Goal: Information Seeking & Learning: Learn about a topic

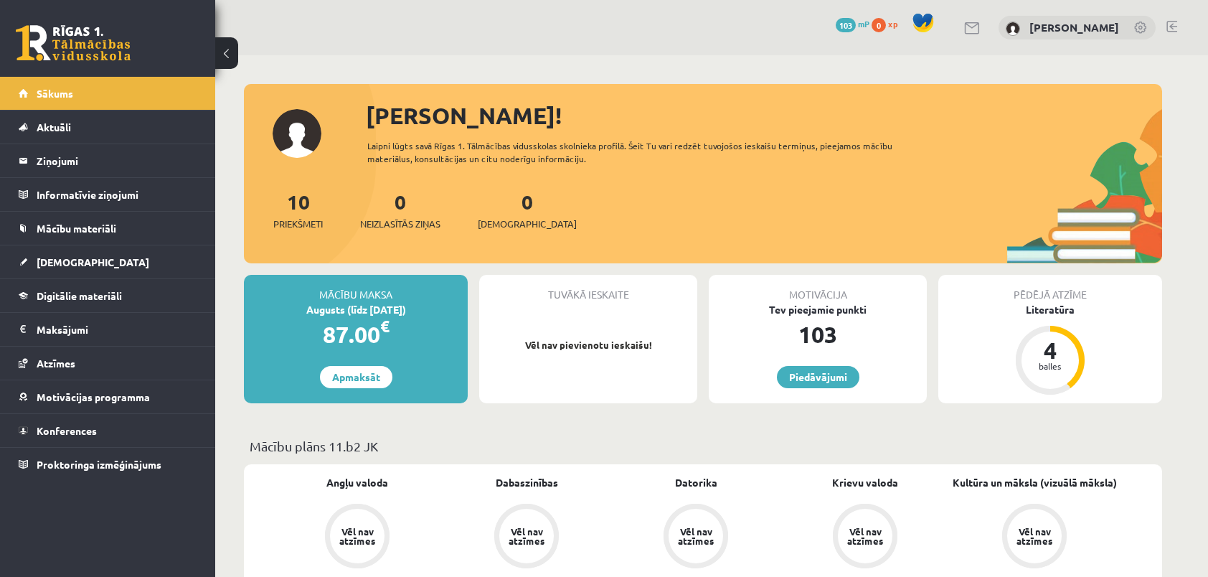
click at [726, 208] on div "10 Priekšmeti 0 Neizlasītās ziņas 0 Ieskaites" at bounding box center [703, 225] width 918 height 77
click at [68, 97] on span "Sākums" at bounding box center [55, 93] width 37 height 13
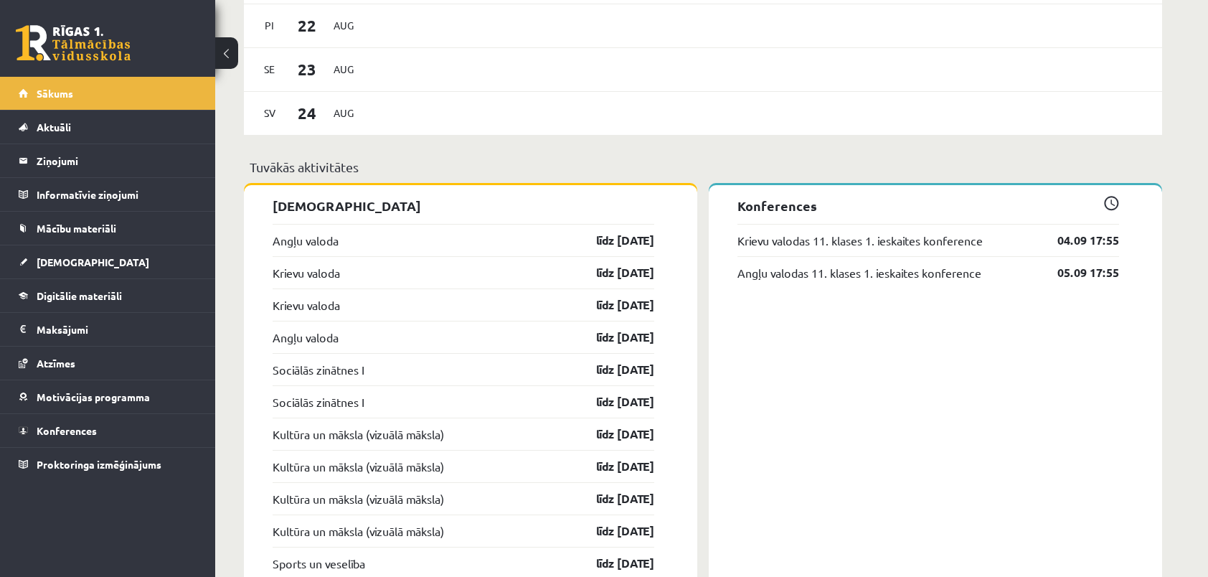
scroll to position [719, 0]
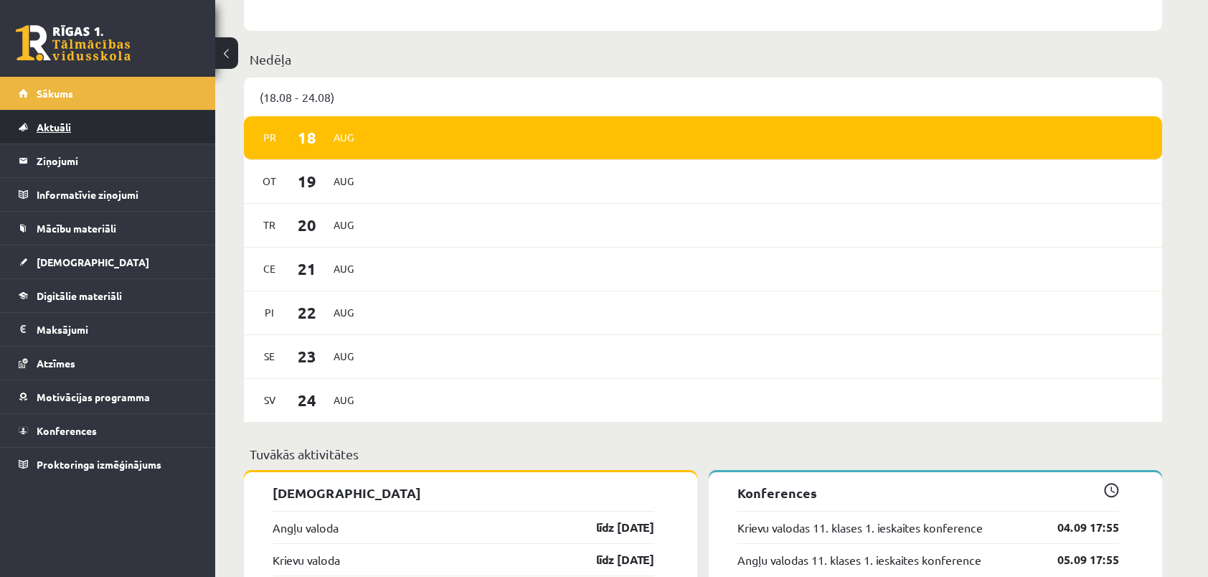
click at [62, 123] on span "Aktuāli" at bounding box center [54, 127] width 34 height 13
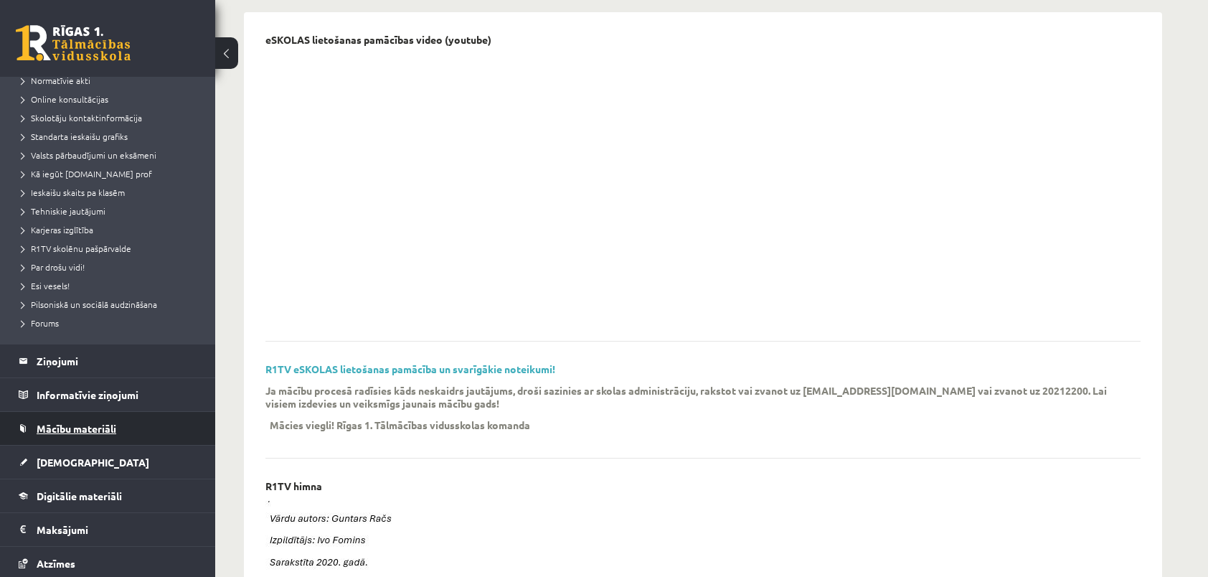
scroll to position [143, 0]
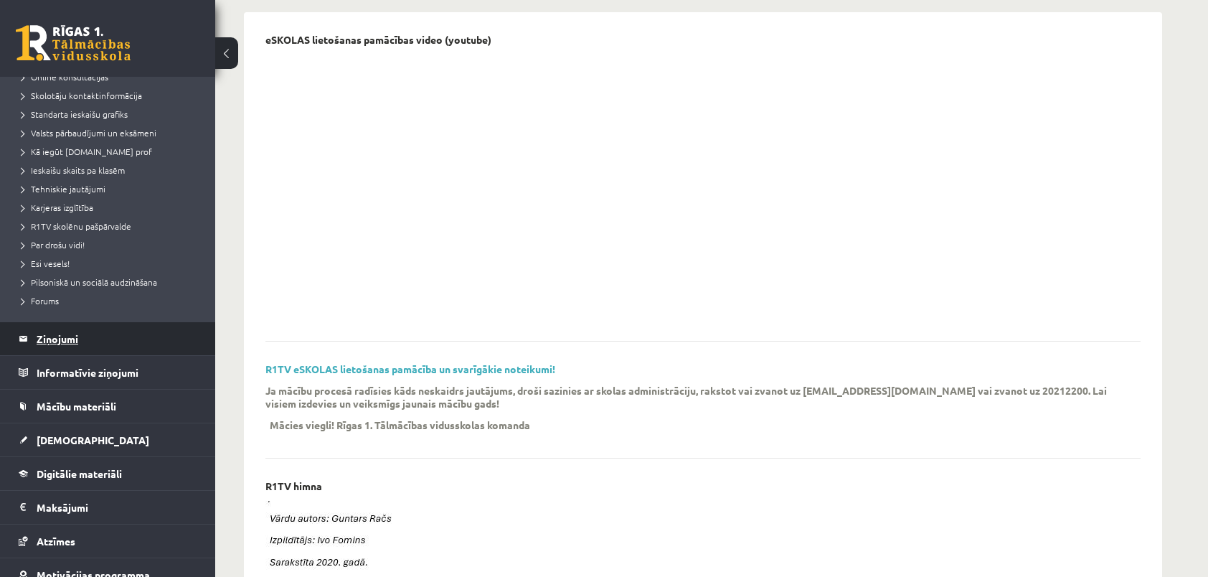
click at [60, 341] on legend "Ziņojumi 0" at bounding box center [117, 338] width 161 height 33
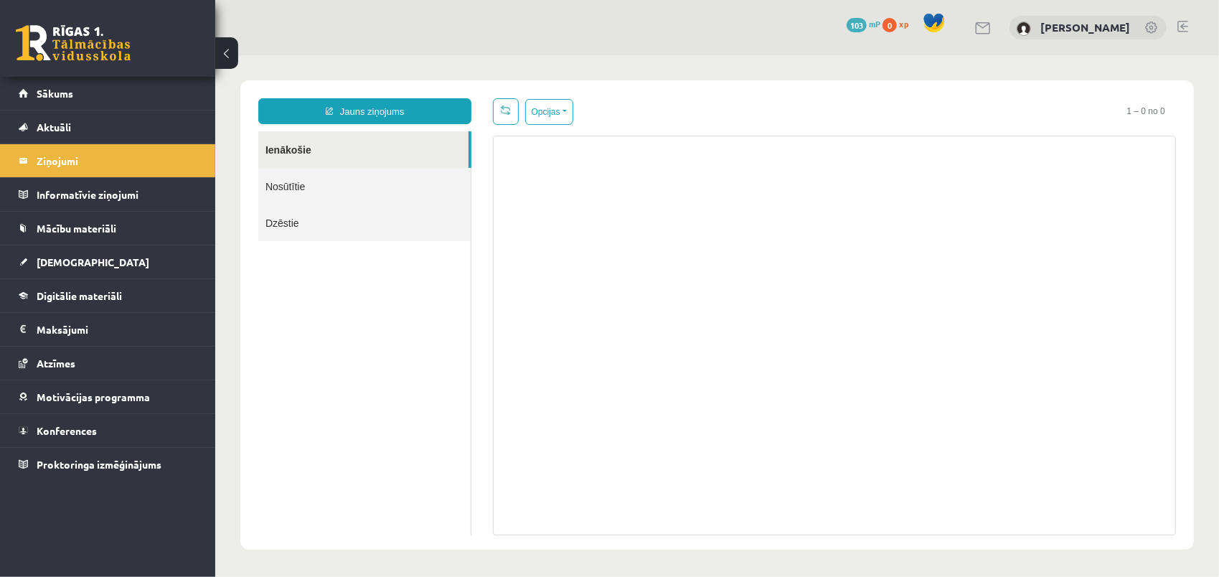
click at [349, 155] on link "Ienākošie" at bounding box center [363, 149] width 210 height 37
click at [341, 181] on link "Nosūtītie" at bounding box center [364, 185] width 212 height 37
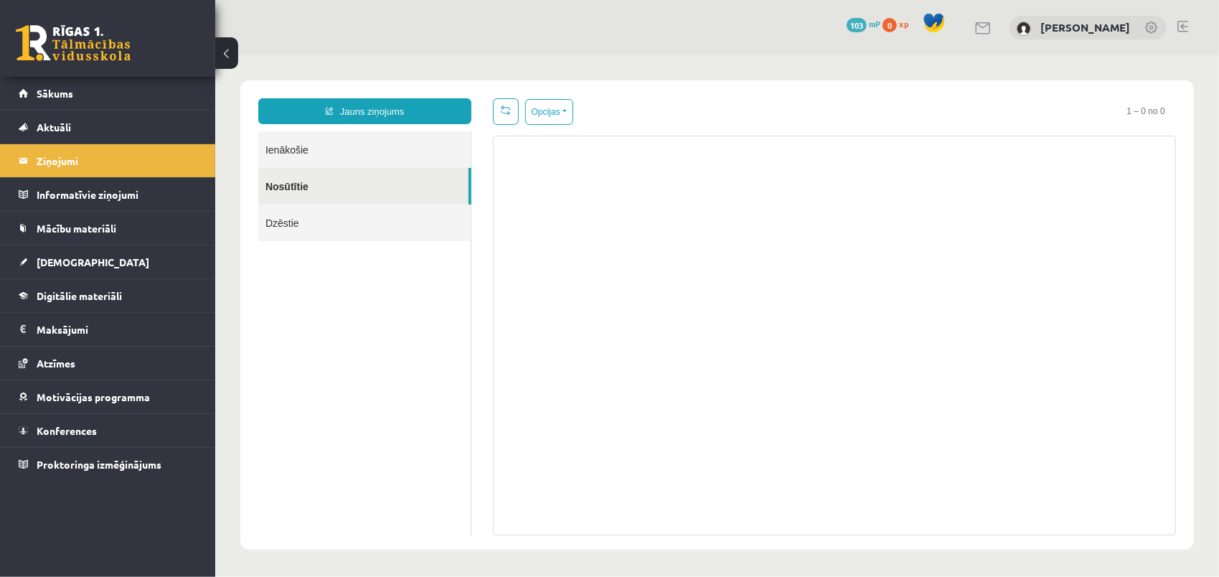
click at [331, 222] on link "Dzēstie" at bounding box center [364, 222] width 212 height 37
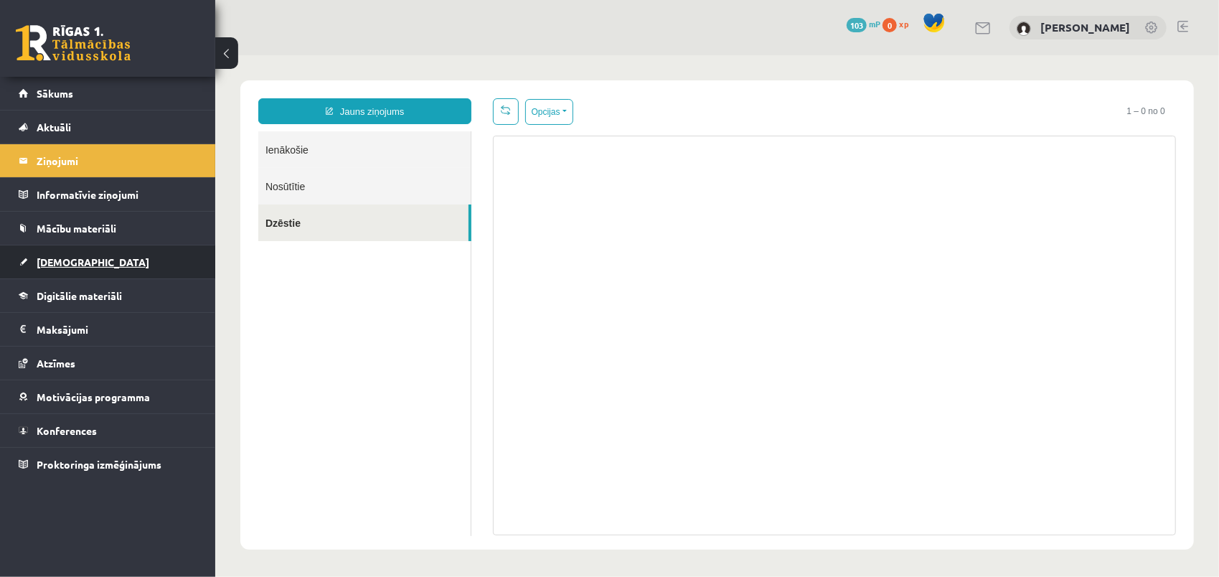
click at [67, 260] on span "[DEMOGRAPHIC_DATA]" at bounding box center [93, 261] width 113 height 13
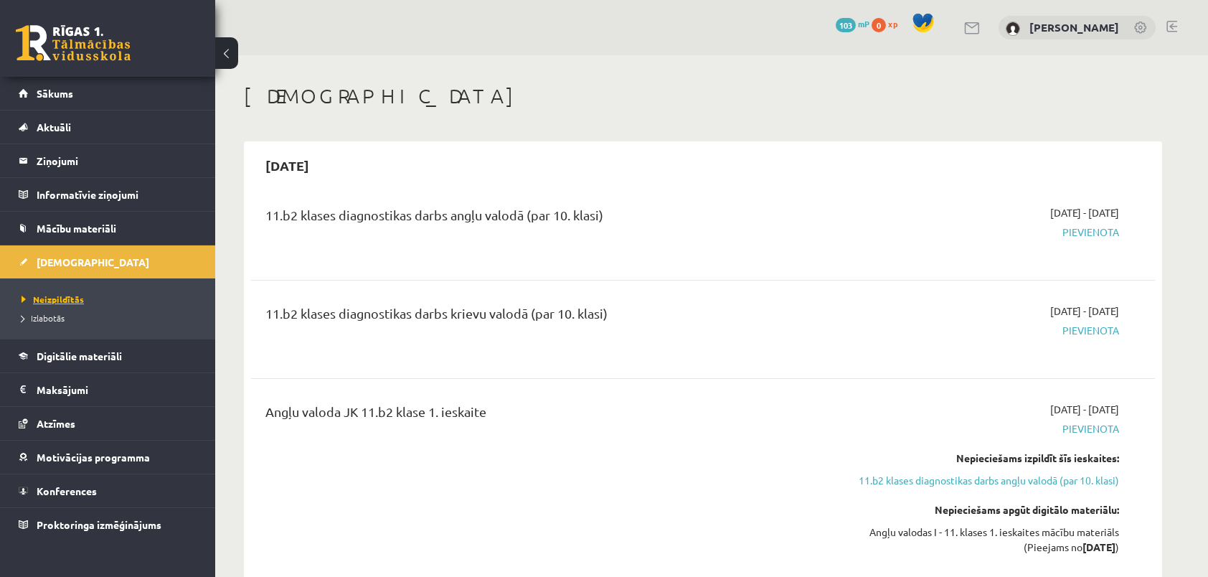
click at [76, 300] on span "Neizpildītās" at bounding box center [53, 298] width 62 height 11
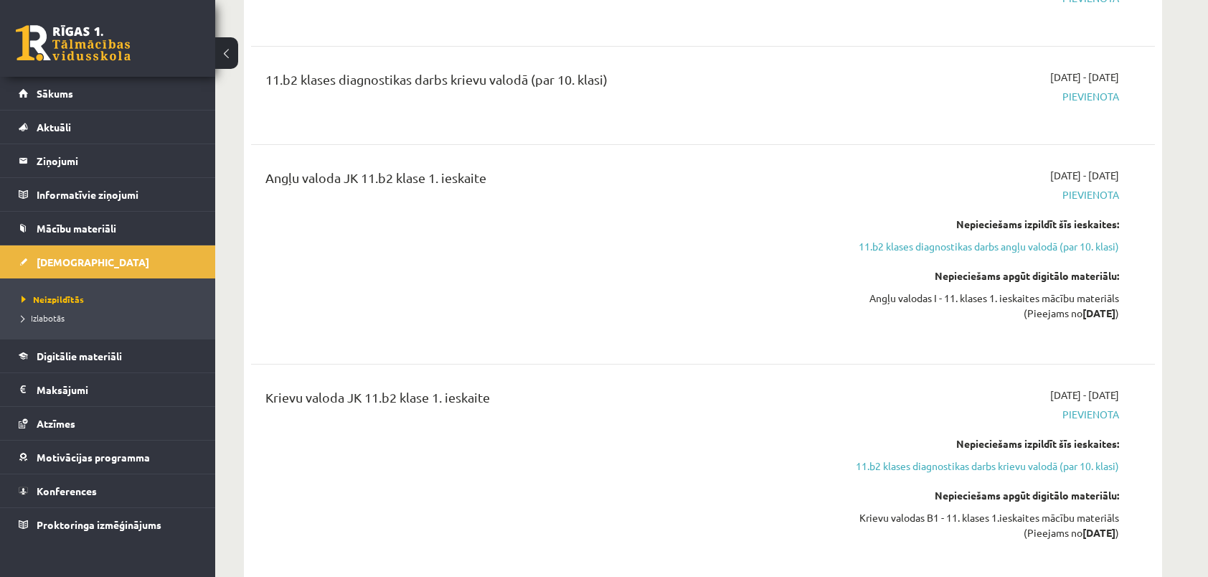
scroll to position [215, 0]
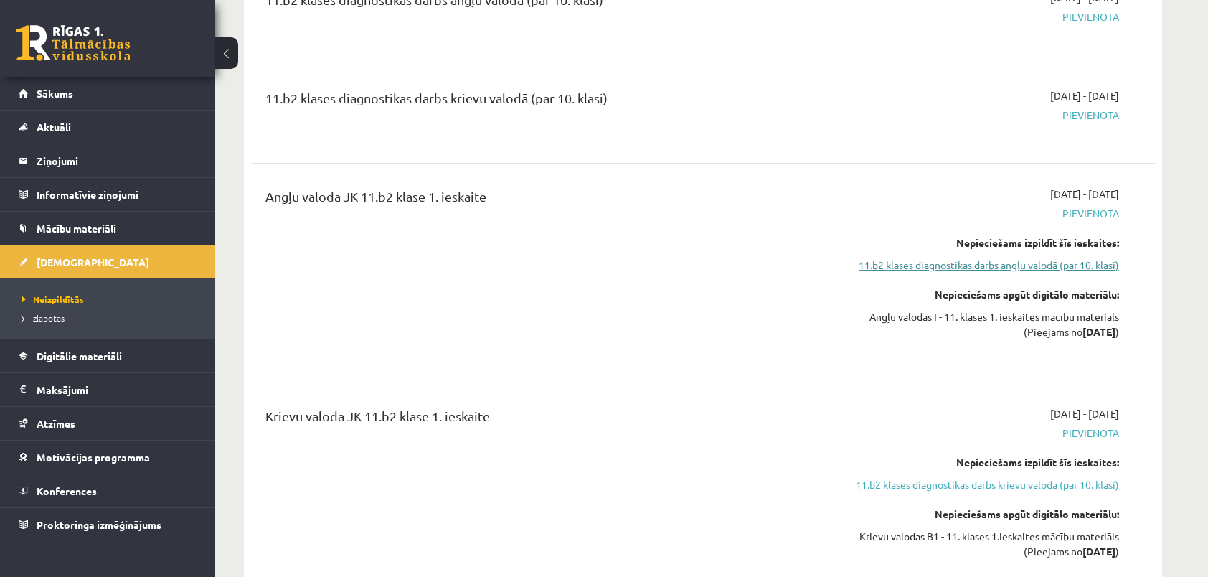
click at [903, 265] on link "11.b2 klases diagnostikas darbs angļu valodā (par 10. klasi)" at bounding box center [984, 265] width 270 height 15
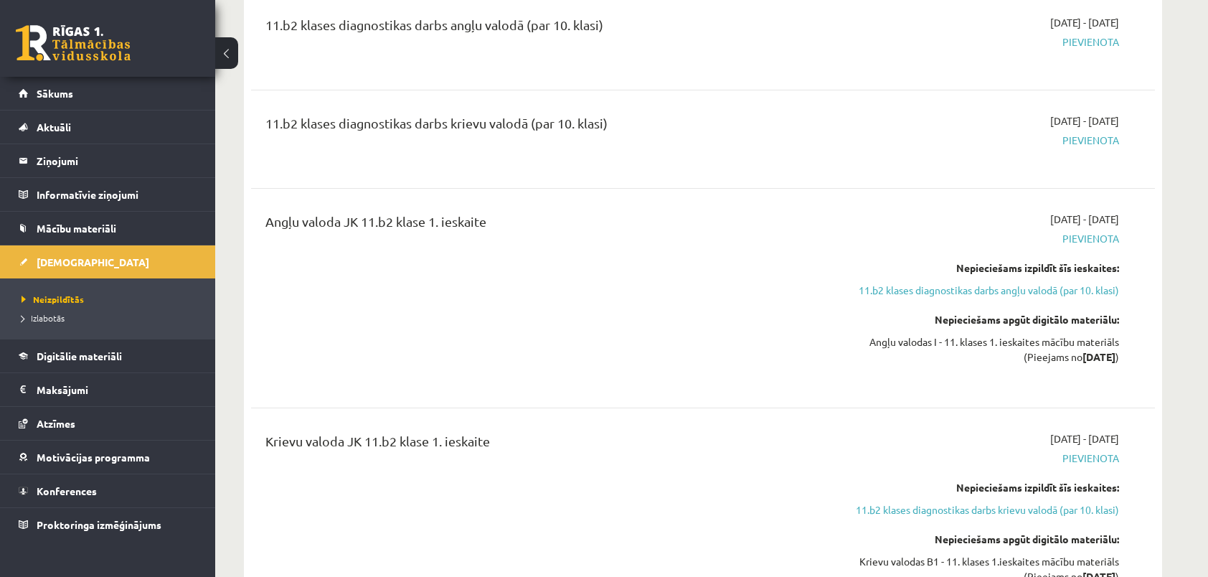
click at [968, 343] on div "Angļu valodas I - 11. klases 1. ieskaites mācību materiāls (Pieejams no 2025-09…" at bounding box center [984, 349] width 270 height 30
click at [887, 342] on div "Angļu valodas I - 11. klases 1. ieskaites mācību materiāls (Pieejams no 2025-09…" at bounding box center [984, 349] width 270 height 30
click at [1083, 361] on strong "2025-09-01" at bounding box center [1099, 356] width 33 height 13
click at [1085, 357] on strong "2025-09-01" at bounding box center [1099, 356] width 33 height 13
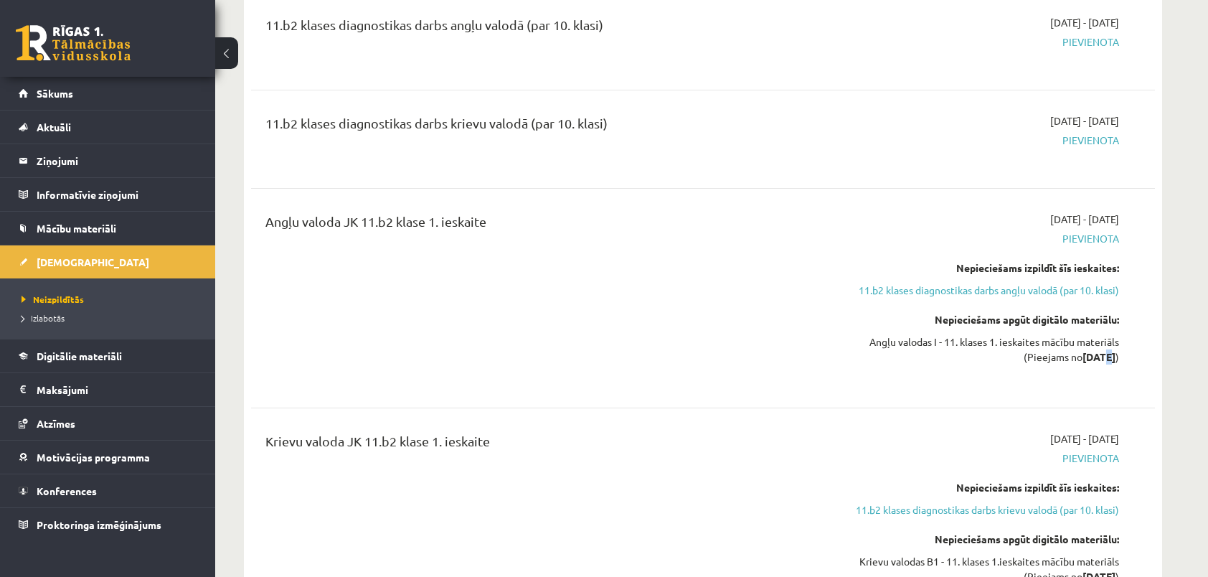
click at [1085, 357] on strong "2025-09-01" at bounding box center [1099, 356] width 33 height 13
drag, startPoint x: 1085, startPoint y: 357, endPoint x: 1032, endPoint y: 375, distance: 55.1
click at [1032, 375] on div "2025-09-01 - 2025-09-15 Pievienota Nepieciešams izpildīt šīs ieskaites: 11.b2 k…" at bounding box center [984, 298] width 292 height 173
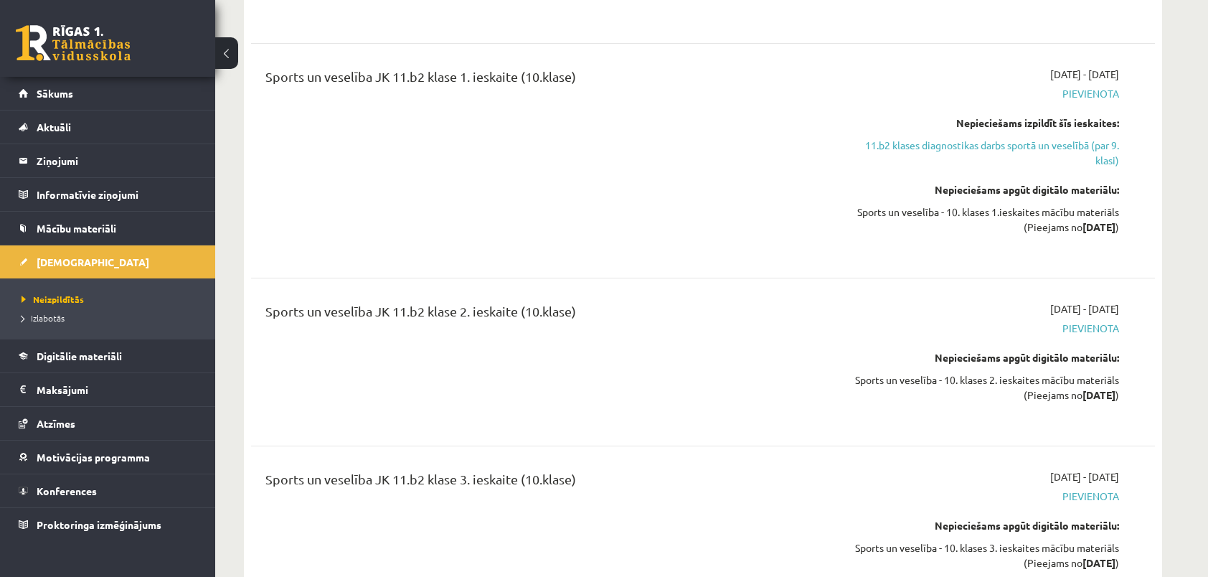
scroll to position [5643, 0]
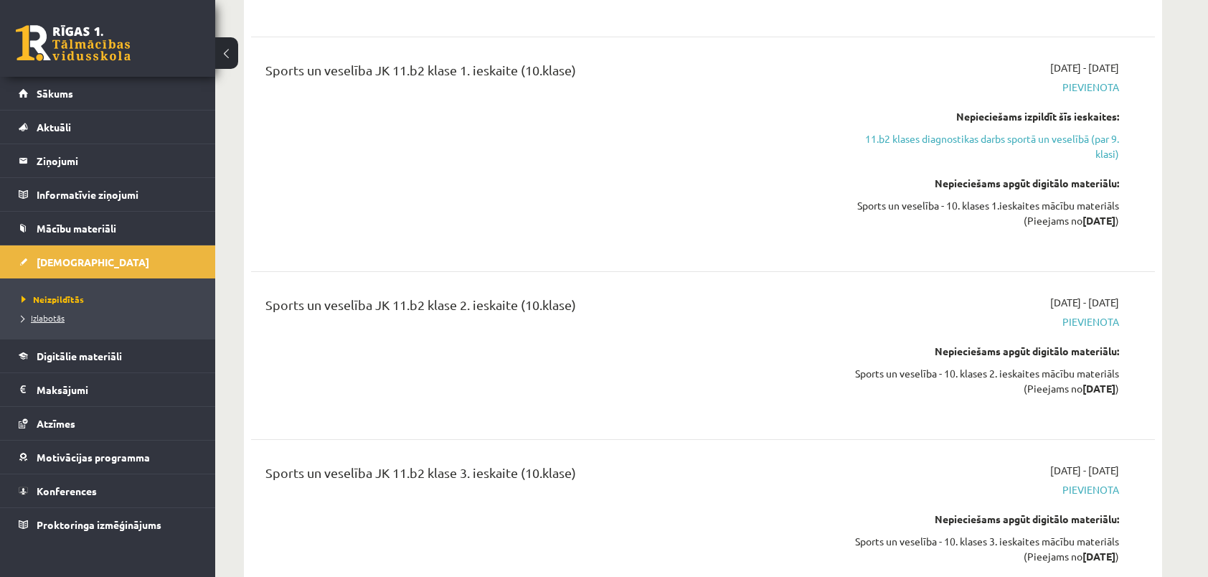
click at [52, 319] on span "Izlabotās" at bounding box center [43, 317] width 43 height 11
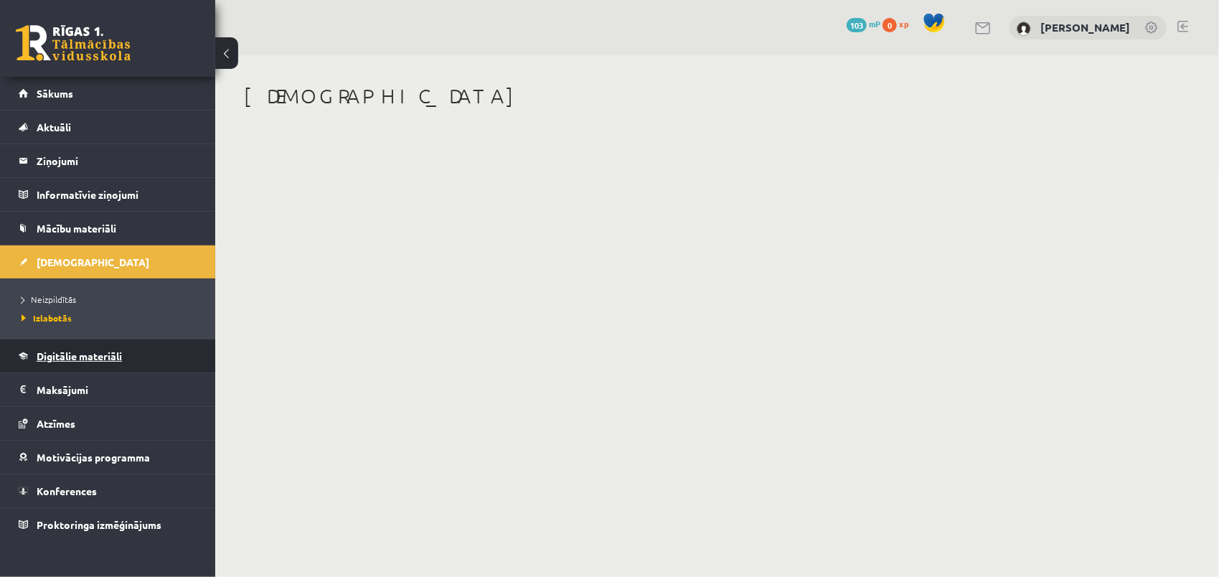
click at [73, 356] on span "Digitālie materiāli" at bounding box center [79, 355] width 85 height 13
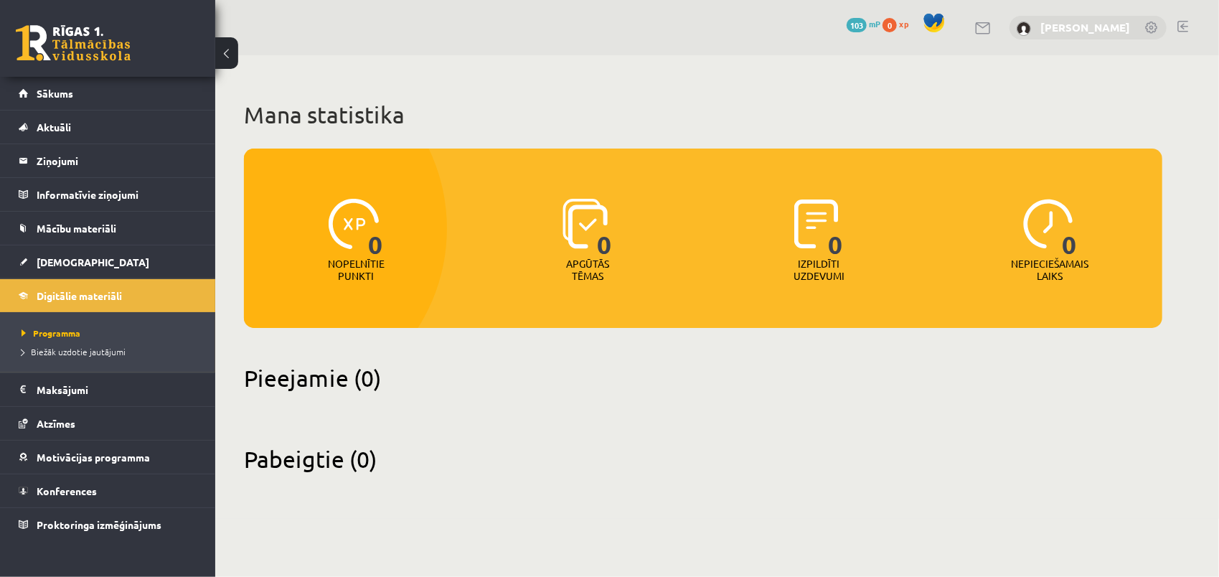
click at [1068, 26] on link "[PERSON_NAME]" at bounding box center [1085, 27] width 90 height 14
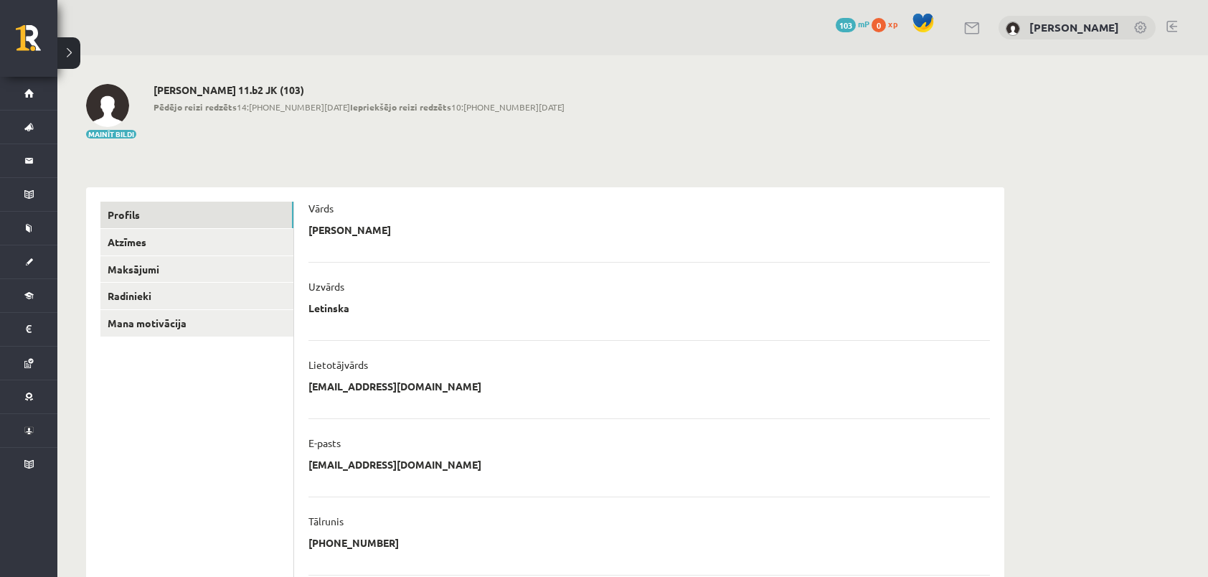
click at [1174, 27] on link at bounding box center [1172, 26] width 11 height 11
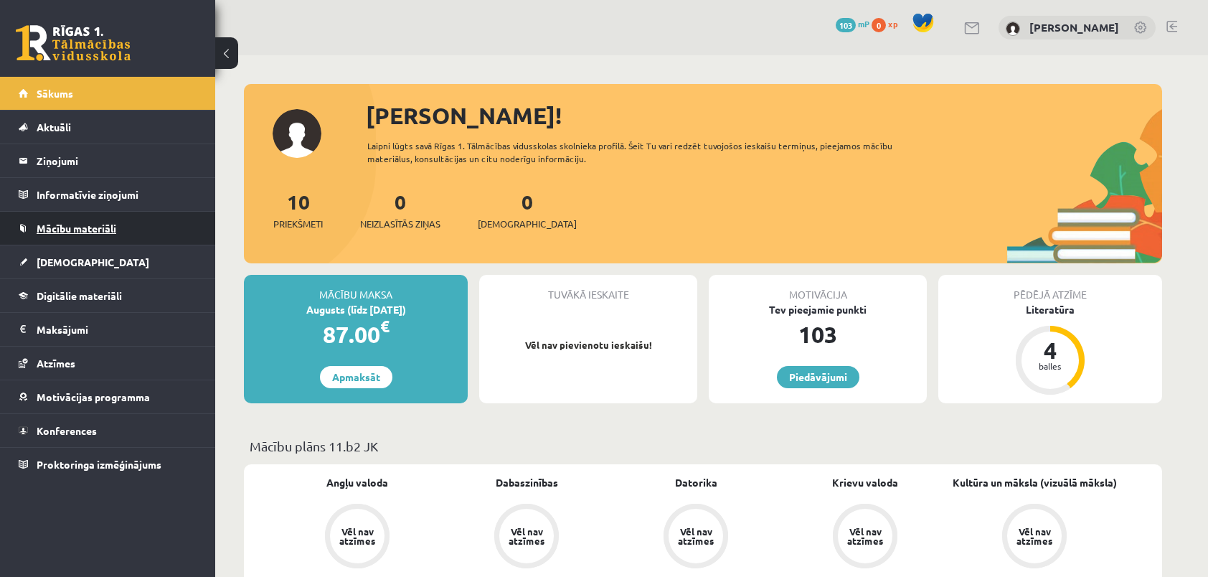
click at [63, 224] on span "Mācību materiāli" at bounding box center [77, 228] width 80 height 13
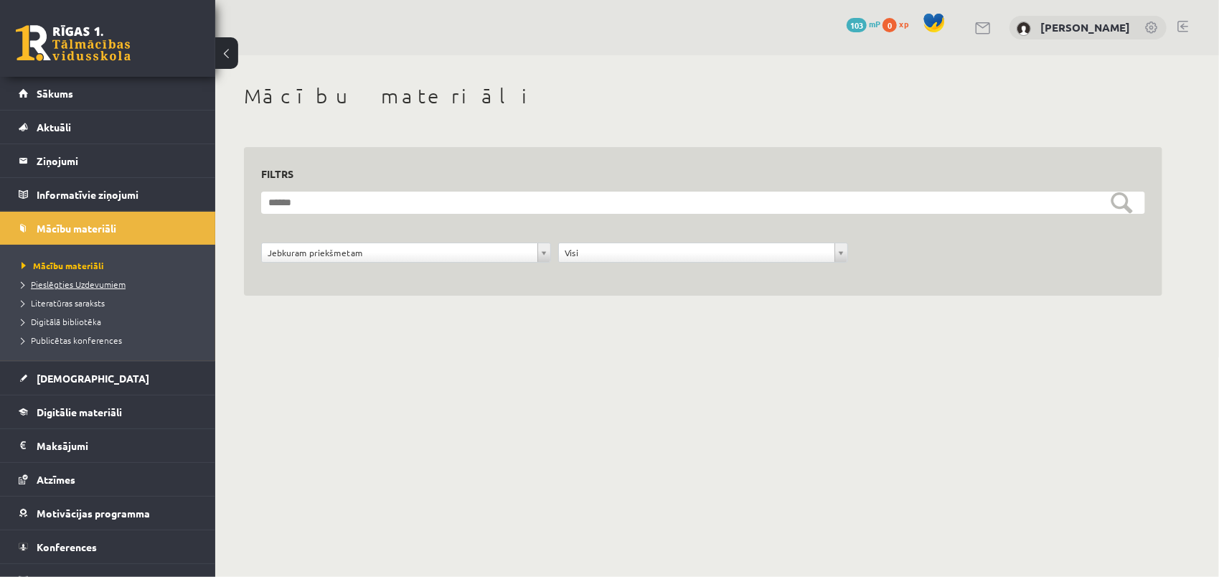
click at [80, 283] on span "Pieslēgties Uzdevumiem" at bounding box center [74, 283] width 104 height 11
